Goal: Task Accomplishment & Management: Manage account settings

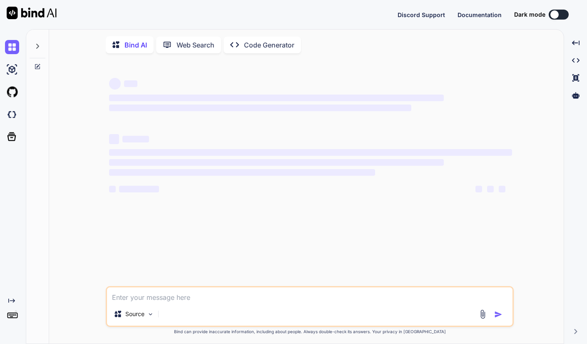
click at [361, 41] on div "Bind AI Web Search Created with Pixso. Code Generator" at bounding box center [310, 45] width 408 height 24
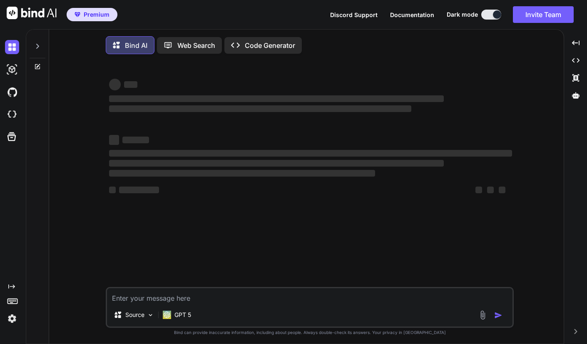
click at [559, 17] on button "Invite Team" at bounding box center [543, 14] width 61 height 17
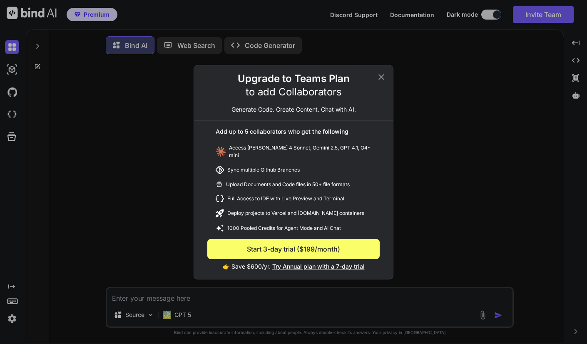
click at [384, 80] on icon at bounding box center [381, 77] width 10 height 10
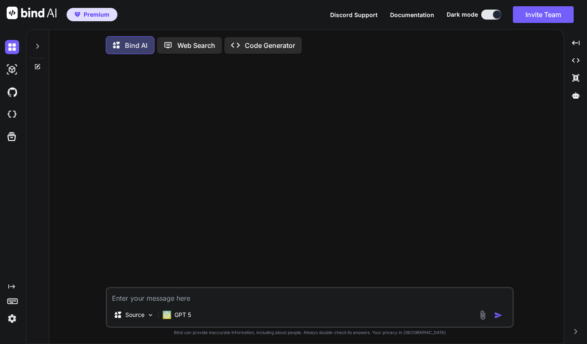
type textarea "x"
click at [558, 322] on span "打開聊天" at bounding box center [565, 324] width 14 height 12
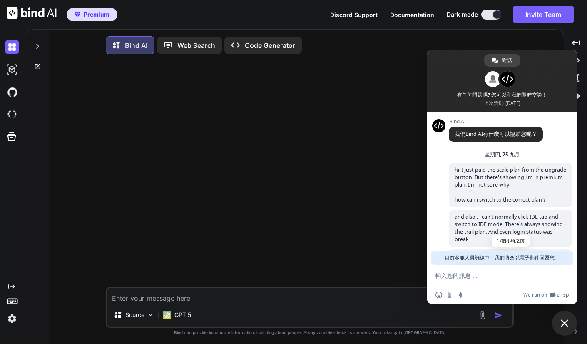
scroll to position [58, 0]
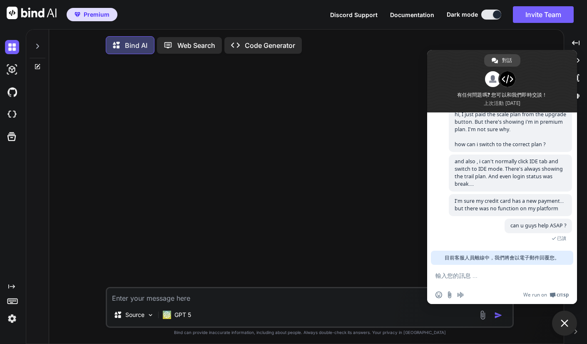
click at [508, 254] on span "目前客服人員離線中，我們將會以電子郵件回覆您。" at bounding box center [502, 258] width 115 height 14
click at [389, 237] on div at bounding box center [310, 174] width 406 height 226
click at [560, 320] on span "關閉聊天" at bounding box center [564, 323] width 25 height 25
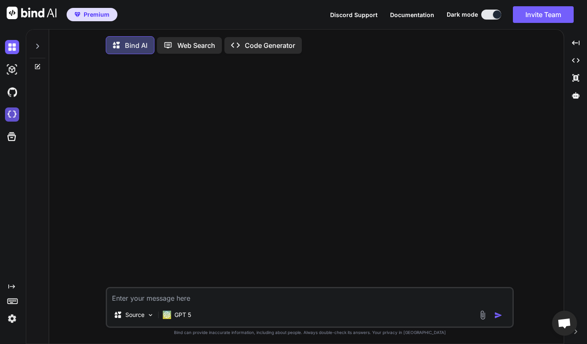
click at [14, 114] on img at bounding box center [12, 114] width 14 height 14
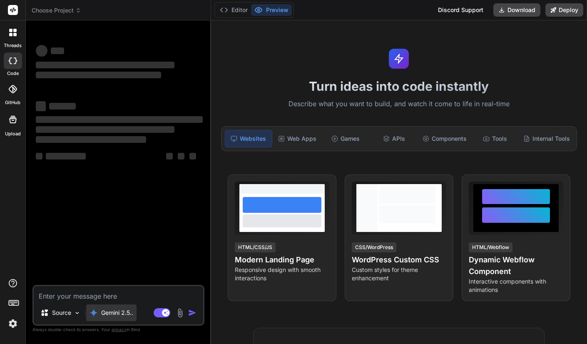
click at [120, 314] on p "Gemini 2.5.." at bounding box center [117, 313] width 32 height 8
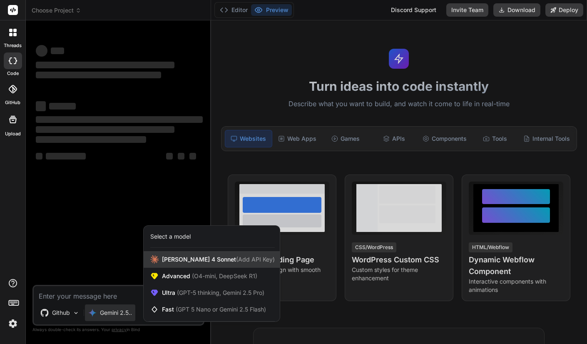
click at [193, 257] on span "Claude 4 Sonnet (Add API Key)" at bounding box center [218, 259] width 113 height 8
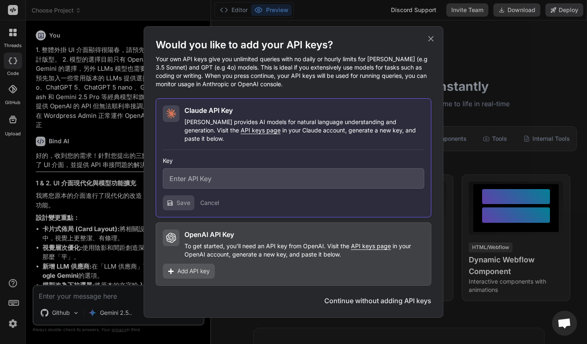
click at [216, 172] on input "text" at bounding box center [294, 178] width 262 height 20
type textarea "x"
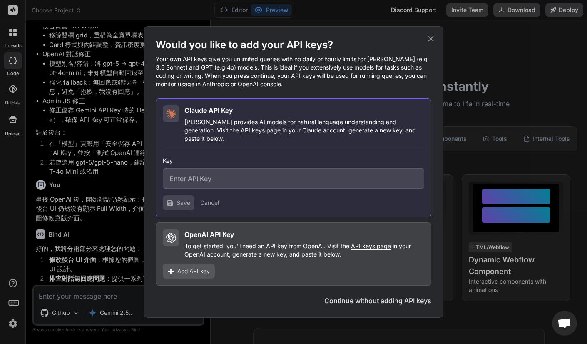
scroll to position [2759, 0]
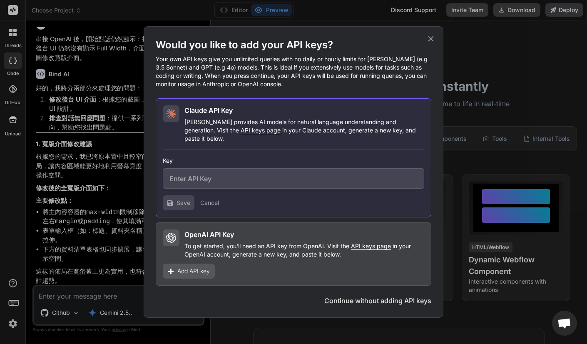
paste input "sk-ant-api03-gqri7NTIV7vp7nOFfENxbAfGpHoNplAPUFJKtVekxojOFjosuP-4FKyeDI2cMd73kX…"
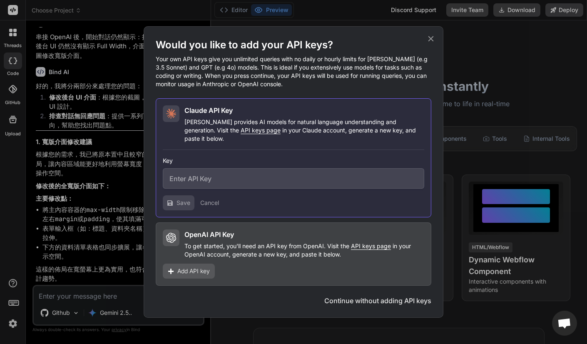
type input "sk-ant-api03-gqri7NTIV7vp7nOFfENxbAfGpHoNplAPUFJKtVekxojOFjosuP-4FKyeDI2cMd73kX…"
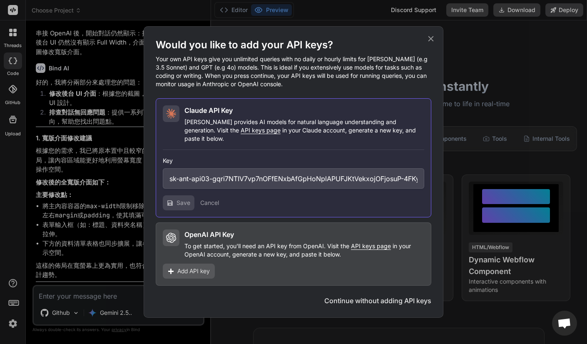
scroll to position [0, 165]
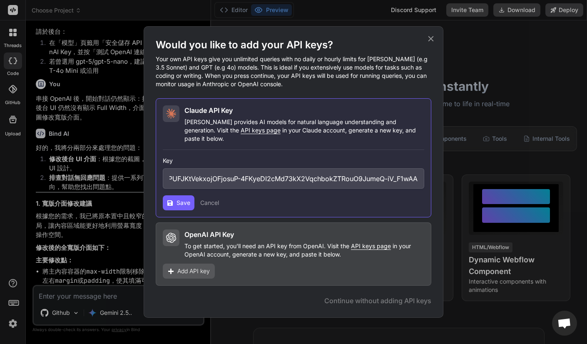
type textarea "x"
type input "sk-ant-api03-gqri7NTIV7vp7nOFfENxbAfGpHoNplAPUFJKtVekxojOFjosuP-4FKyeDI2cMd73kX…"
click at [179, 200] on span "Save" at bounding box center [184, 203] width 14 height 8
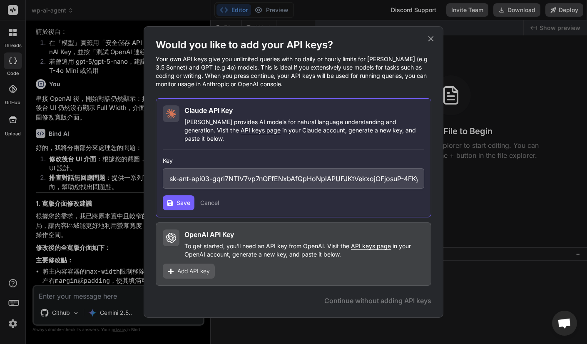
click at [431, 43] on icon at bounding box center [430, 38] width 9 height 9
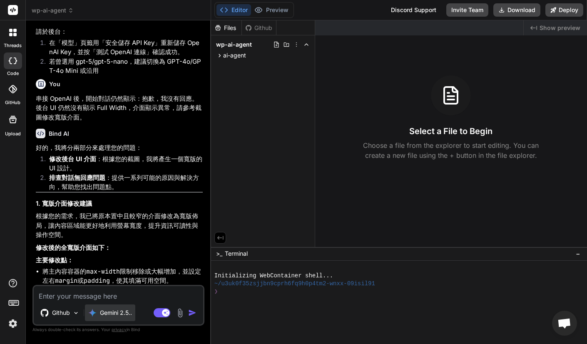
click at [111, 319] on div "Gemini 2.5.." at bounding box center [110, 312] width 50 height 17
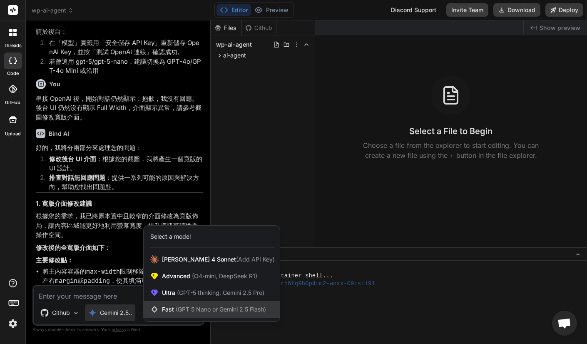
click at [174, 305] on span "Fast (GPT 5 Nano or Gemini 2.5 Flash)" at bounding box center [214, 309] width 104 height 8
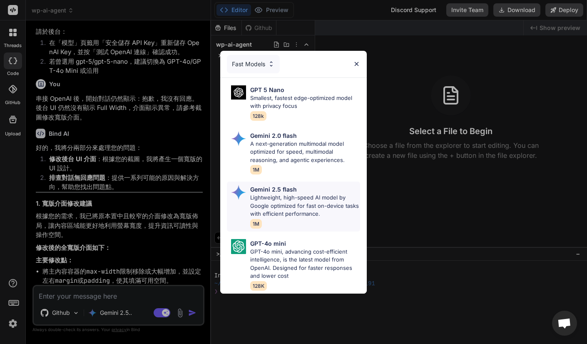
click at [289, 203] on p "Lightweight, high-speed AI model by Google optimized for fast on-device tasks w…" at bounding box center [305, 206] width 110 height 25
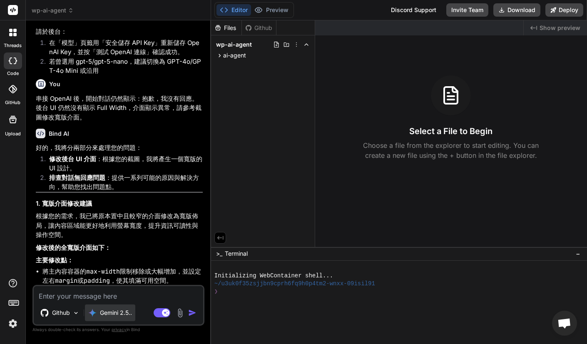
click at [119, 315] on p "Gemini 2.5.." at bounding box center [116, 313] width 32 height 8
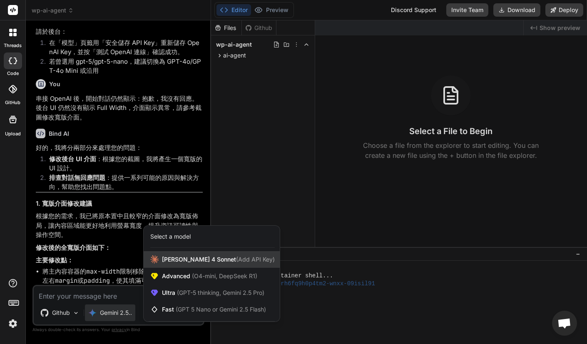
click at [198, 262] on span "Claude 4 Sonnet (Add API Key)" at bounding box center [218, 259] width 113 height 8
type textarea "x"
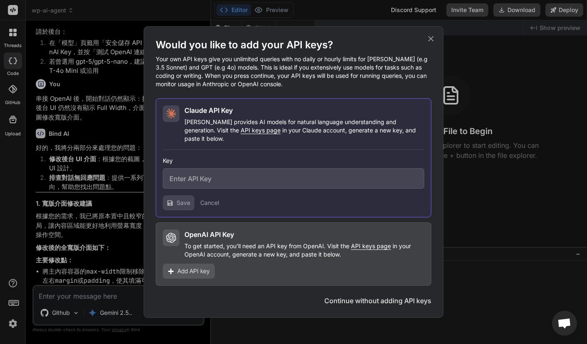
click at [204, 177] on input "text" at bounding box center [294, 178] width 262 height 20
paste input "sk-ant-api03-gqri7NTIV7vp7nOFfENxbAfGpHoNplAPUFJKtVekxojOFjosuP-4FKyeDI2cMd73kX…"
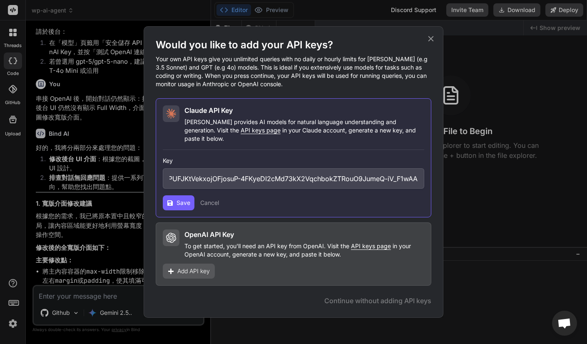
type input "sk-ant-api03-gqri7NTIV7vp7nOFfENxbAfGpHoNplAPUFJKtVekxojOFjosuP-4FKyeDI2cMd73kX…"
click at [184, 199] on span "Save" at bounding box center [184, 203] width 14 height 8
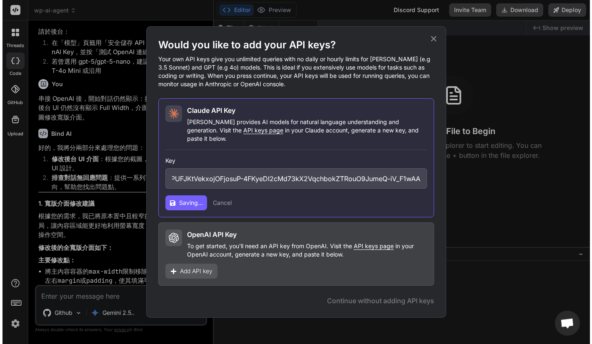
scroll to position [0, 0]
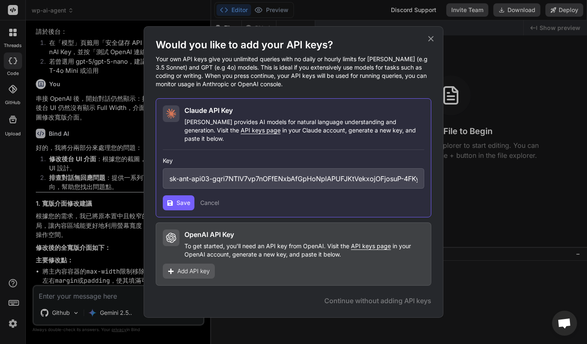
click at [427, 47] on h1 "Would you like to add your API keys?" at bounding box center [294, 44] width 276 height 13
click at [434, 42] on icon at bounding box center [430, 38] width 9 height 9
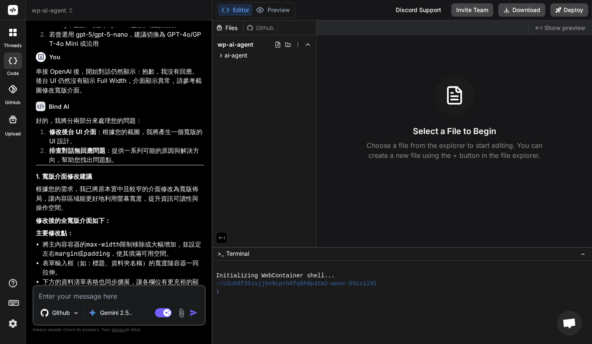
scroll to position [2731, 0]
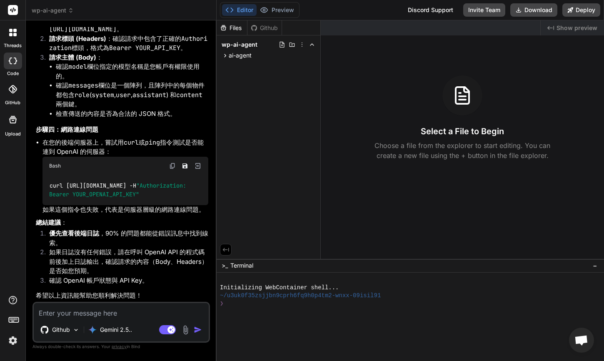
scroll to position [27, 0]
click at [111, 324] on div "Gemini 2.5.." at bounding box center [110, 329] width 50 height 17
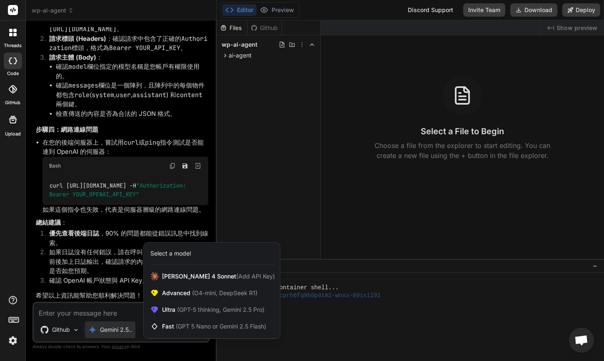
click at [65, 330] on div at bounding box center [302, 180] width 604 height 361
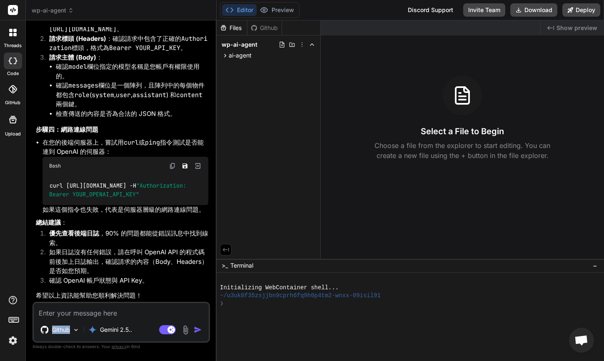
click at [65, 330] on p "Github" at bounding box center [61, 329] width 18 height 8
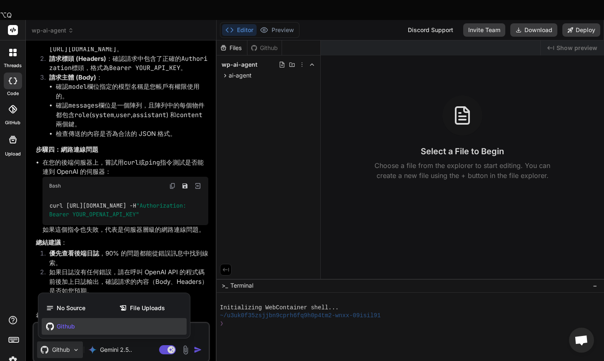
click at [65, 330] on div at bounding box center [302, 180] width 604 height 361
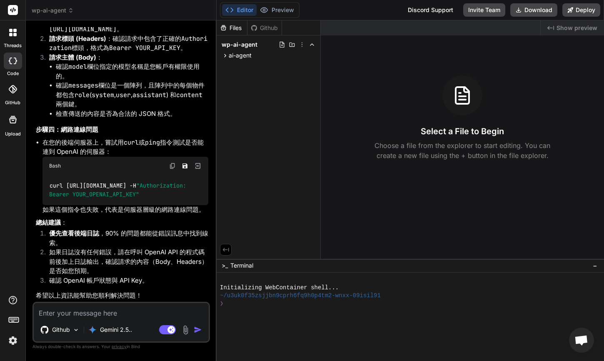
click at [12, 343] on img at bounding box center [13, 340] width 14 height 14
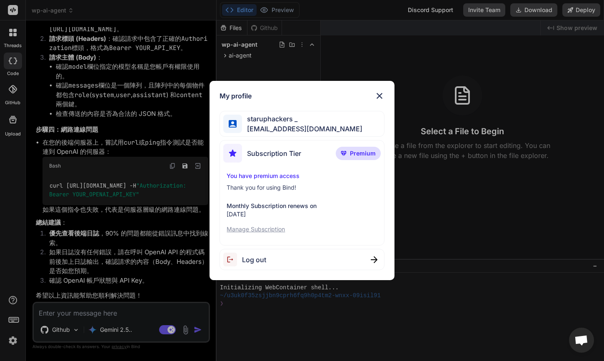
click at [267, 228] on p "Manage Subscription" at bounding box center [302, 229] width 150 height 8
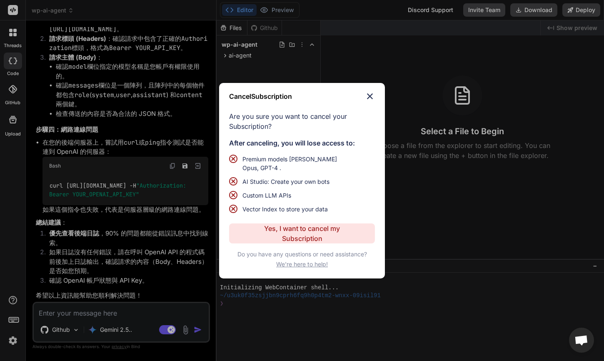
click at [370, 94] on div "Cancel Subscription Are you sure you want to cancel your Subscription? After ca…" at bounding box center [302, 180] width 166 height 195
click at [369, 99] on img at bounding box center [370, 96] width 10 height 10
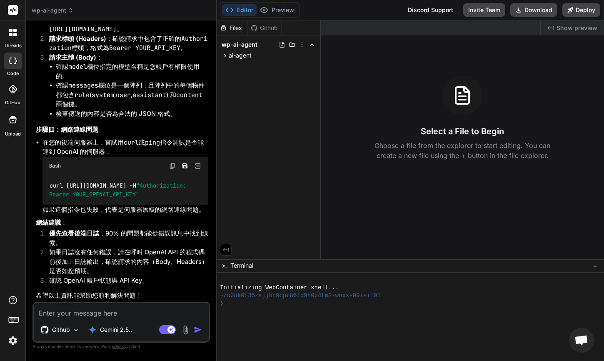
click at [11, 341] on img at bounding box center [13, 340] width 14 height 14
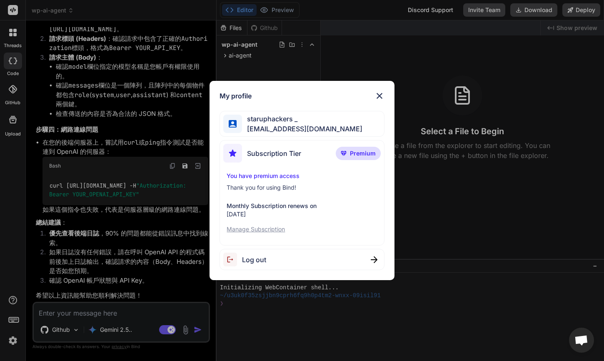
click at [264, 230] on p "Manage Subscription" at bounding box center [302, 229] width 150 height 8
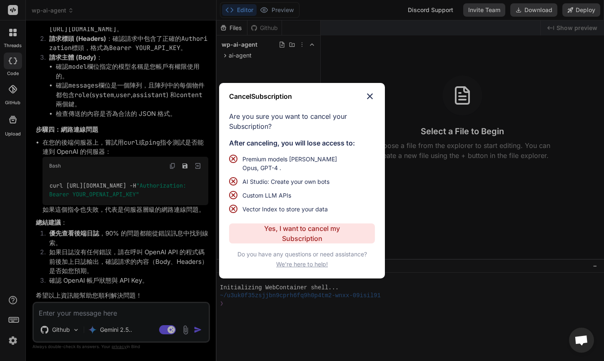
click at [287, 260] on span "We're here to help!" at bounding box center [302, 264] width 52 height 8
click at [368, 96] on img at bounding box center [370, 96] width 10 height 10
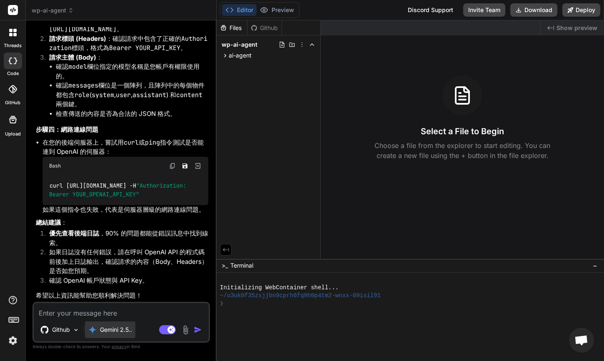
click at [113, 330] on p "Gemini 2.5.." at bounding box center [116, 329] width 32 height 8
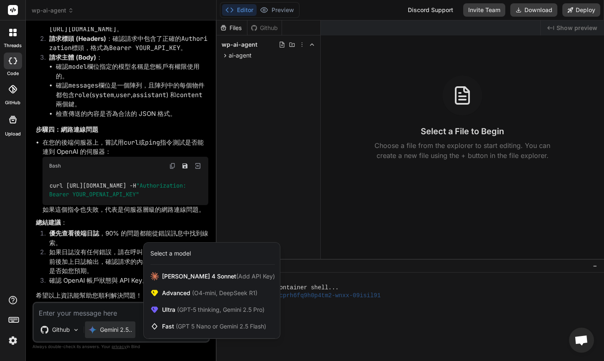
click at [13, 32] on icon at bounding box center [12, 32] width 7 height 7
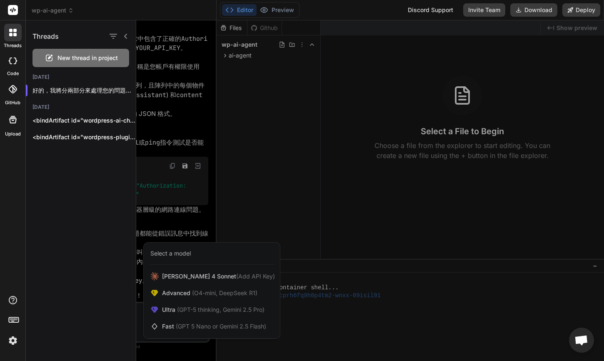
click at [16, 31] on icon at bounding box center [14, 30] width 3 height 3
click at [15, 7] on rect at bounding box center [13, 10] width 10 height 10
click at [241, 102] on div at bounding box center [370, 190] width 468 height 340
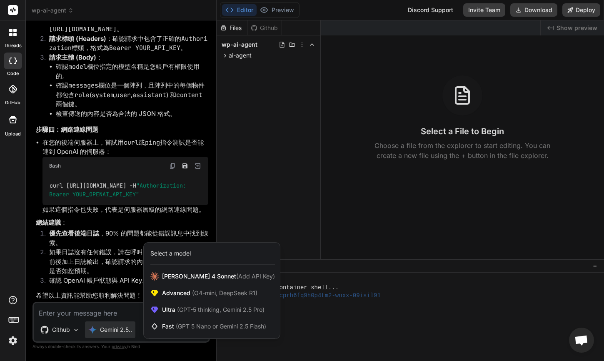
click at [230, 57] on div at bounding box center [302, 180] width 604 height 361
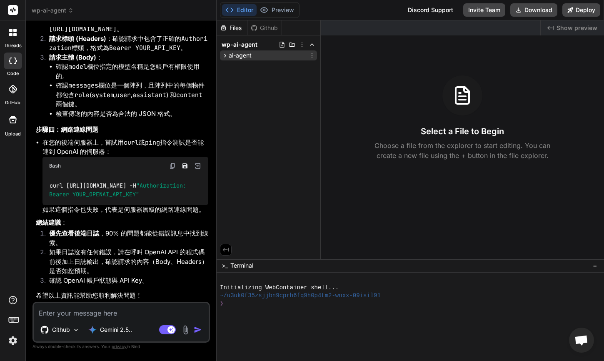
click at [224, 55] on icon at bounding box center [225, 55] width 7 height 7
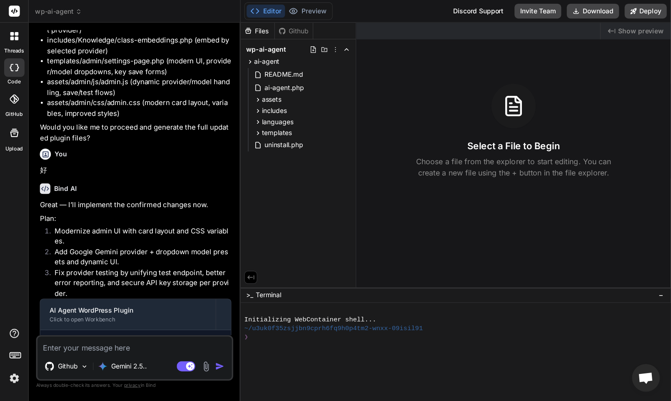
scroll to position [1579, 0]
click at [55, 328] on p "Github" at bounding box center [61, 329] width 18 height 8
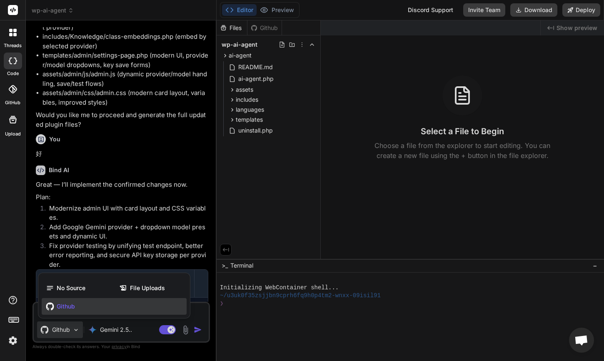
click at [55, 328] on div at bounding box center [302, 180] width 604 height 361
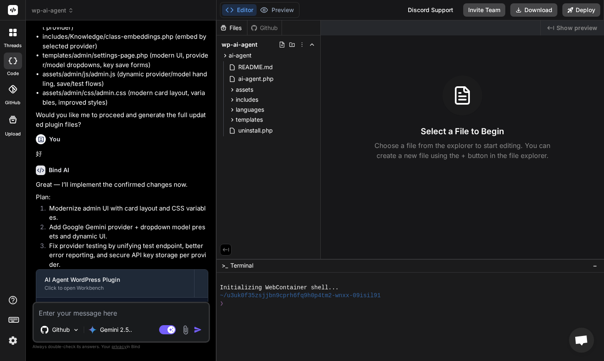
click at [266, 26] on div "Github" at bounding box center [264, 28] width 34 height 8
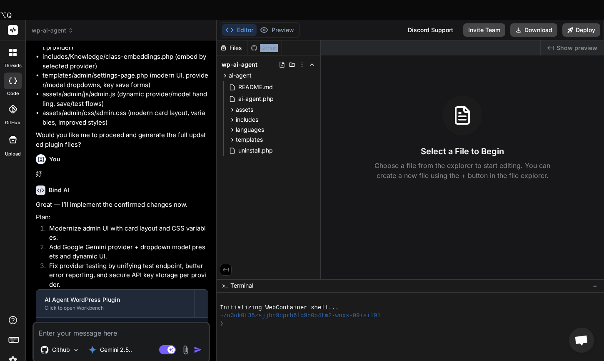
click at [266, 44] on div "Github" at bounding box center [264, 48] width 34 height 8
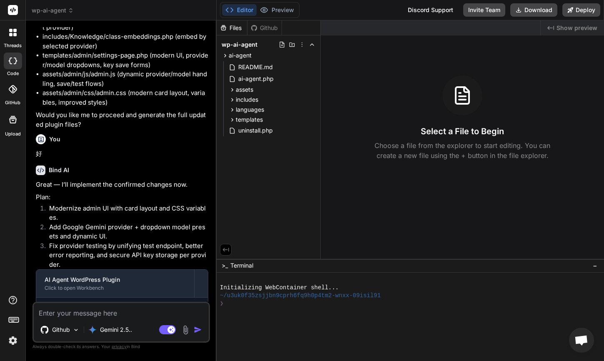
click at [270, 29] on div "Github" at bounding box center [264, 28] width 34 height 8
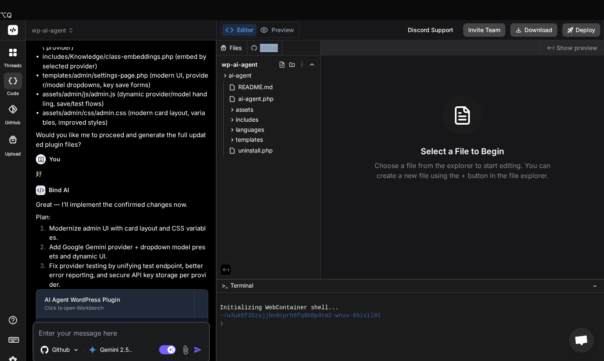
click at [270, 44] on div "Github" at bounding box center [264, 48] width 34 height 8
click at [271, 44] on div "Github" at bounding box center [264, 48] width 34 height 8
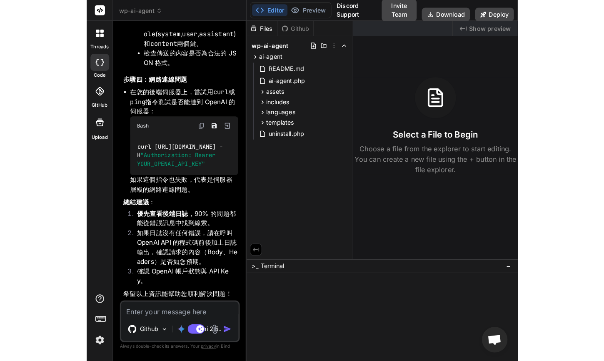
scroll to position [2206, 0]
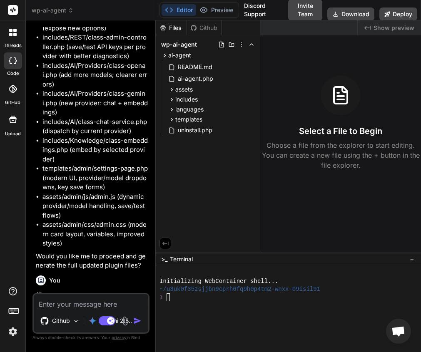
click at [201, 25] on div "Github" at bounding box center [204, 28] width 34 height 8
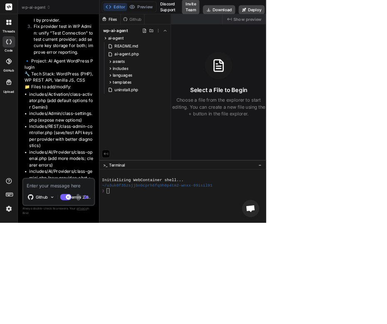
type textarea "x"
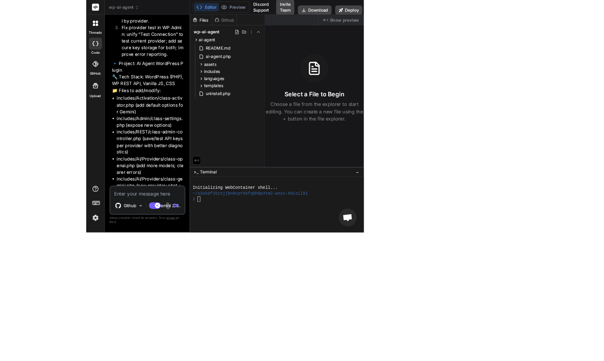
scroll to position [1580, 0]
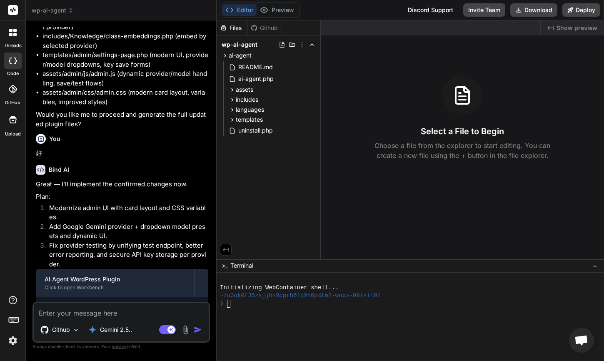
click at [269, 27] on div "Github" at bounding box center [264, 28] width 34 height 8
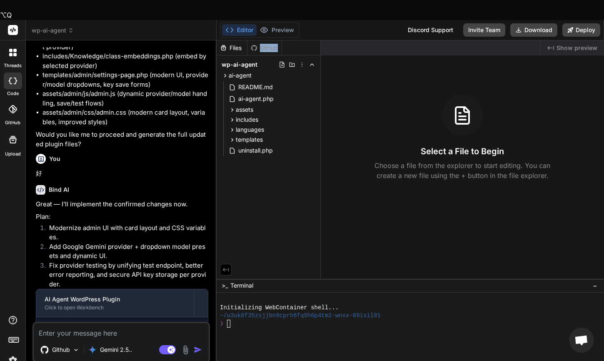
click at [269, 44] on div "Github" at bounding box center [264, 48] width 34 height 8
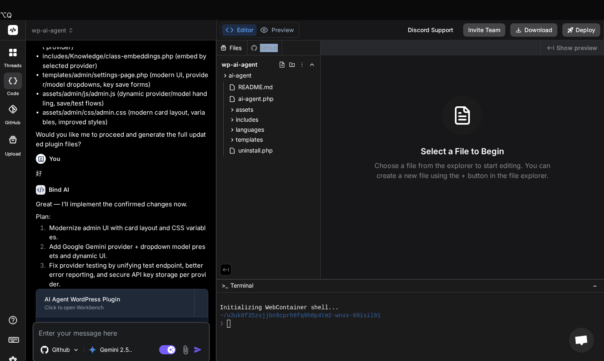
click at [269, 44] on div "Github" at bounding box center [264, 48] width 34 height 8
click at [236, 44] on div "Files" at bounding box center [232, 48] width 30 height 8
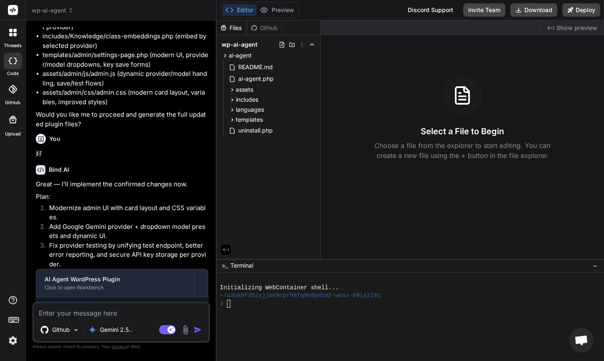
click at [279, 28] on div "Github" at bounding box center [264, 28] width 34 height 8
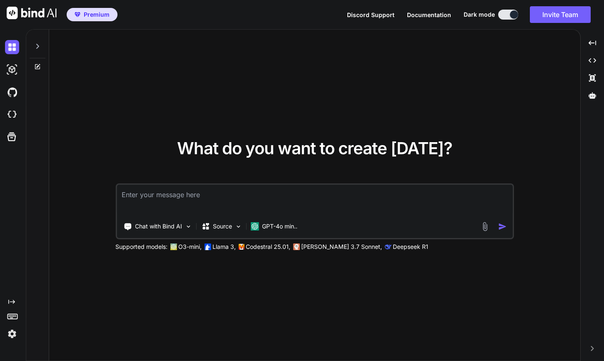
type textarea "x"
